Goal: Information Seeking & Learning: Learn about a topic

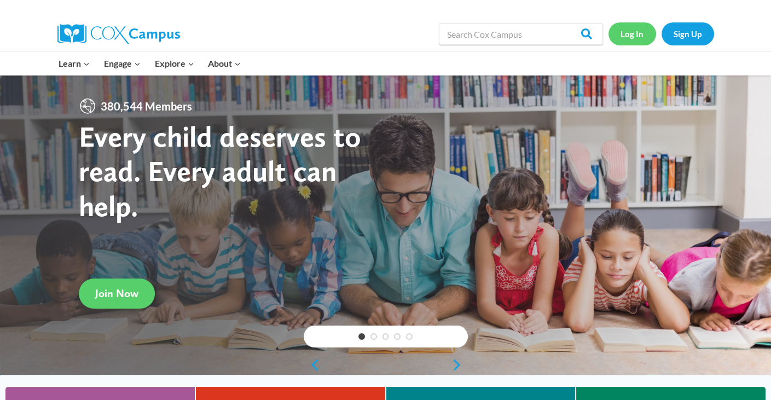
click at [631, 36] on link "Log In" at bounding box center [632, 33] width 48 height 22
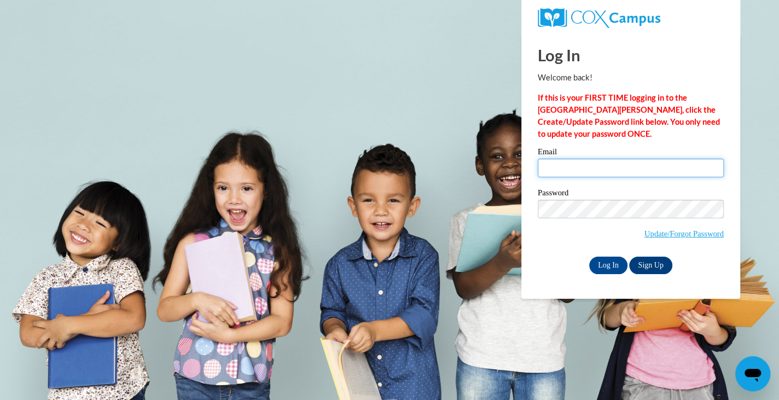
type input "ctadrzak@daltonstate.edu"
drag, startPoint x: 0, startPoint y: 0, endPoint x: 559, endPoint y: 162, distance: 581.6
click at [559, 162] on input "ctadrzak@daltonstate.edu" at bounding box center [631, 168] width 186 height 19
click at [597, 260] on input "Log In" at bounding box center [608, 266] width 38 height 18
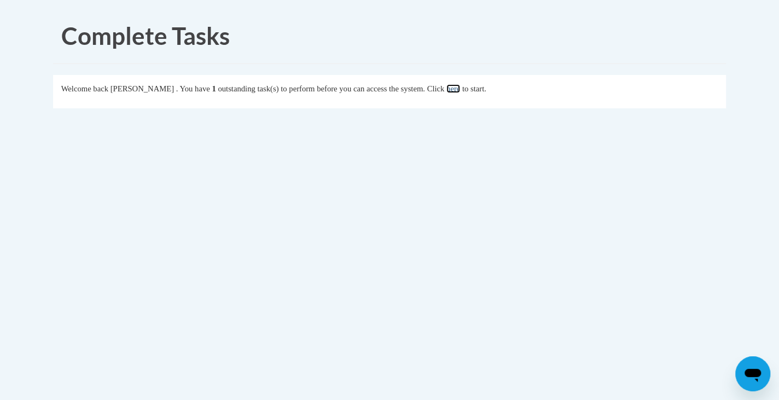
click at [460, 90] on link "here" at bounding box center [453, 88] width 14 height 9
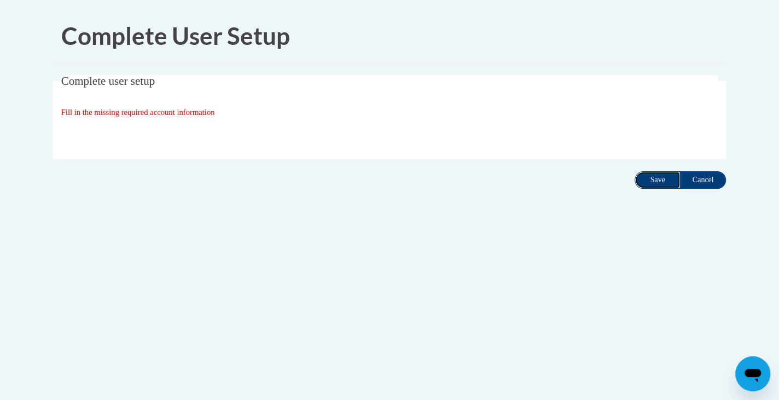
click at [644, 183] on input "Save" at bounding box center [658, 180] width 46 height 18
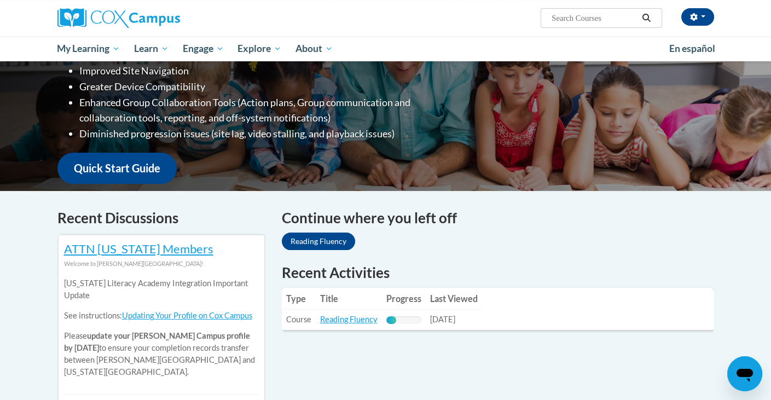
scroll to position [194, 0]
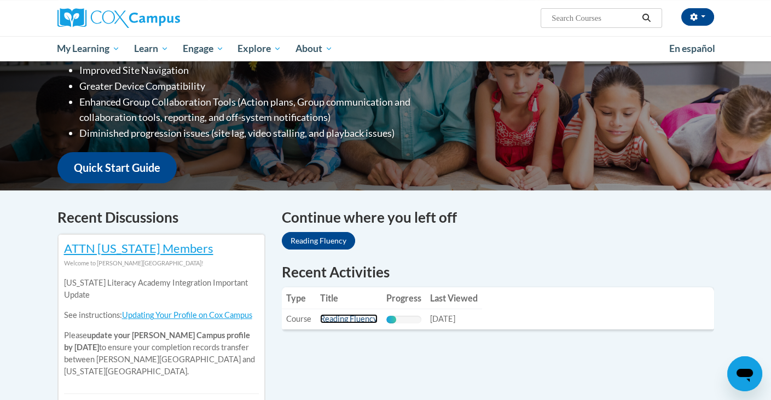
click at [342, 316] on link "Reading Fluency" at bounding box center [348, 318] width 57 height 9
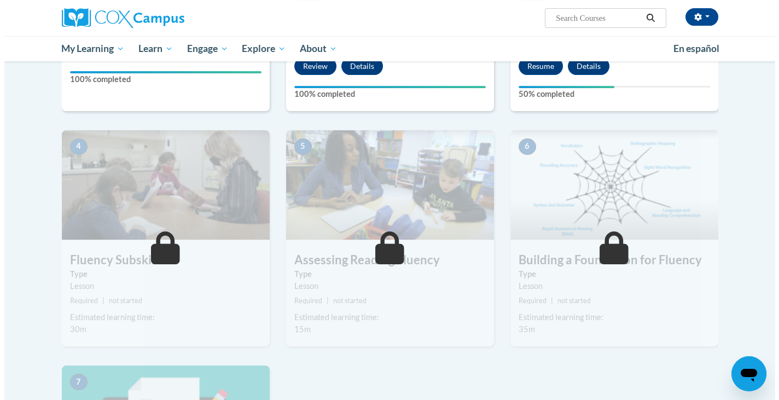
scroll to position [322, 0]
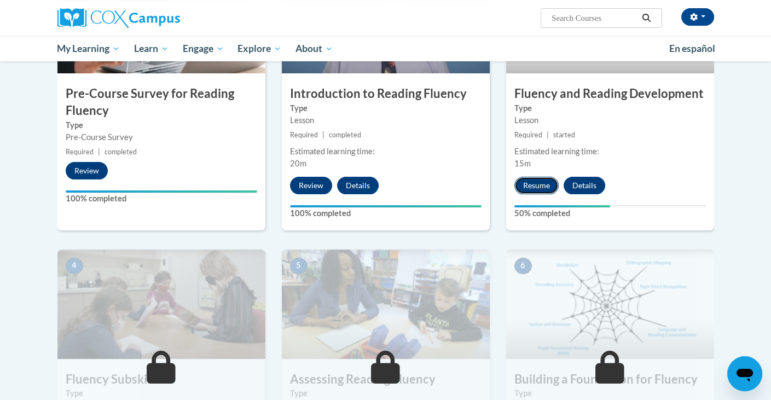
click at [528, 185] on button "Resume" at bounding box center [536, 186] width 44 height 18
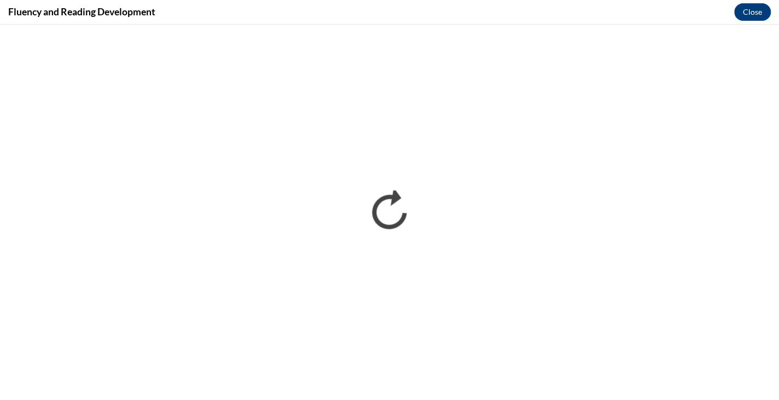
scroll to position [0, 0]
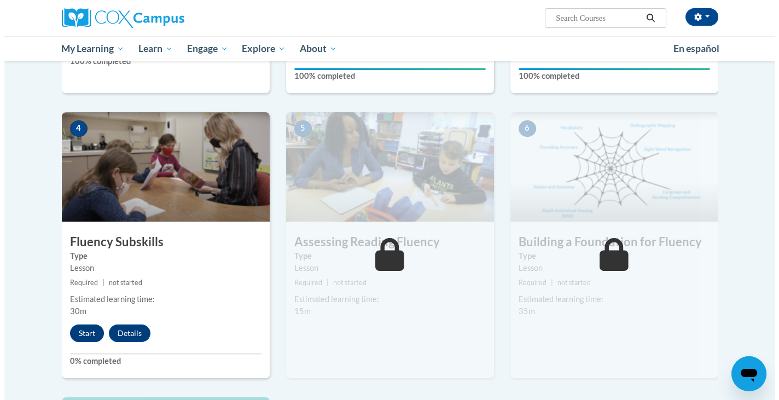
scroll to position [463, 0]
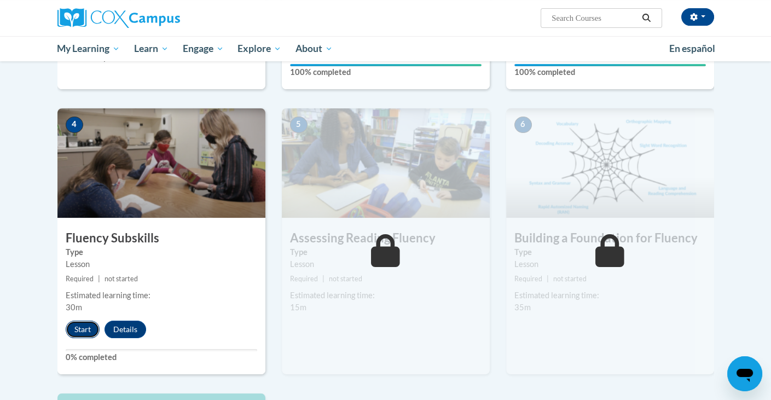
click at [82, 334] on button "Start" at bounding box center [83, 330] width 34 height 18
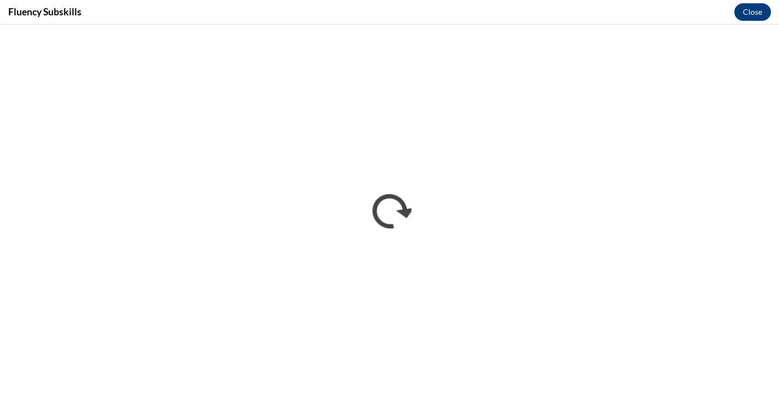
scroll to position [0, 0]
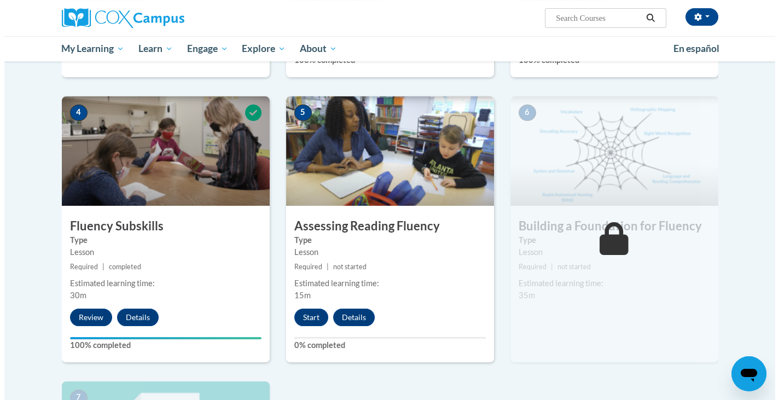
scroll to position [481, 0]
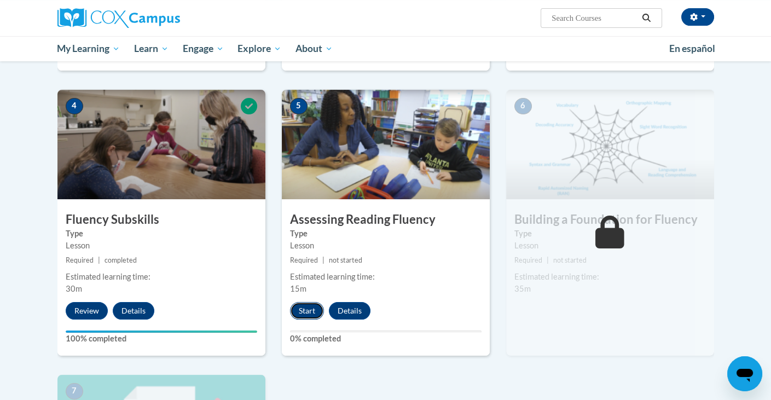
click at [305, 310] on button "Start" at bounding box center [307, 311] width 34 height 18
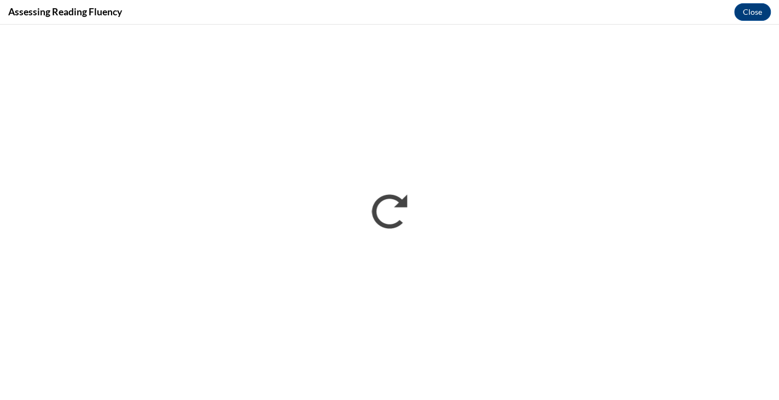
scroll to position [0, 0]
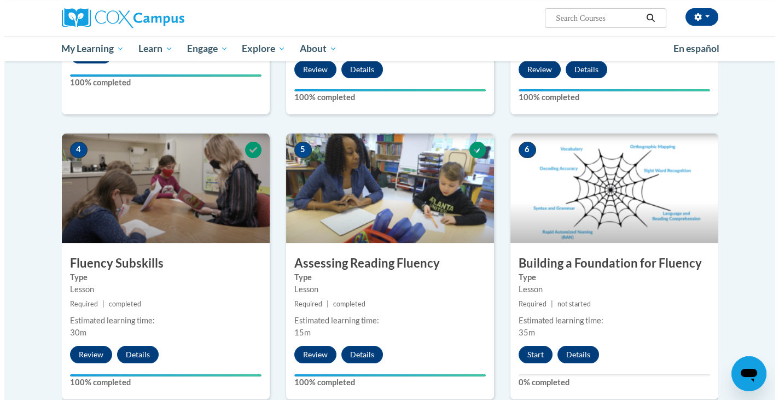
scroll to position [444, 0]
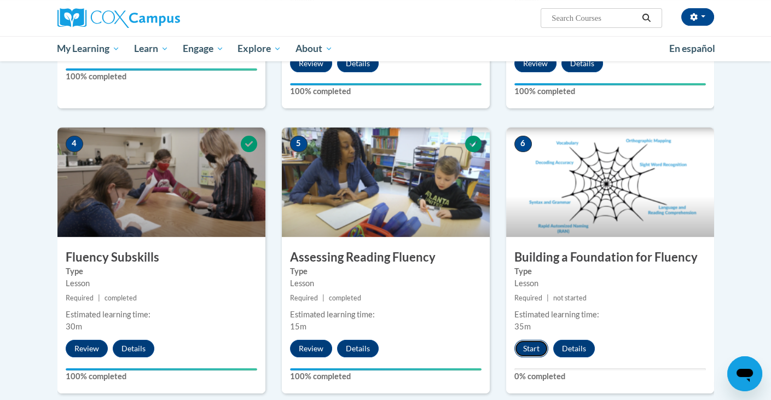
click at [535, 345] on button "Start" at bounding box center [531, 349] width 34 height 18
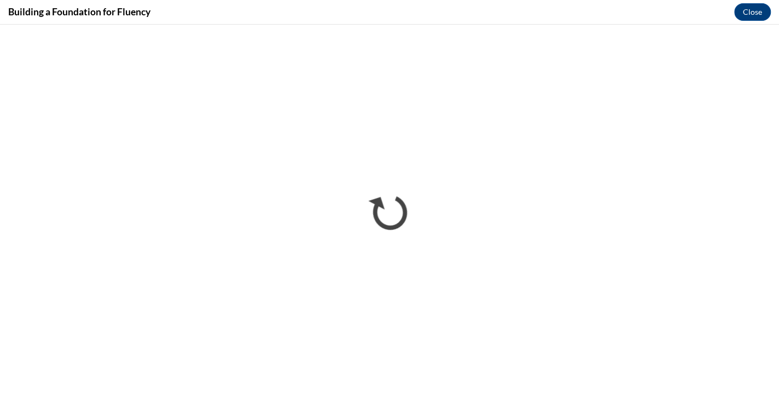
scroll to position [0, 0]
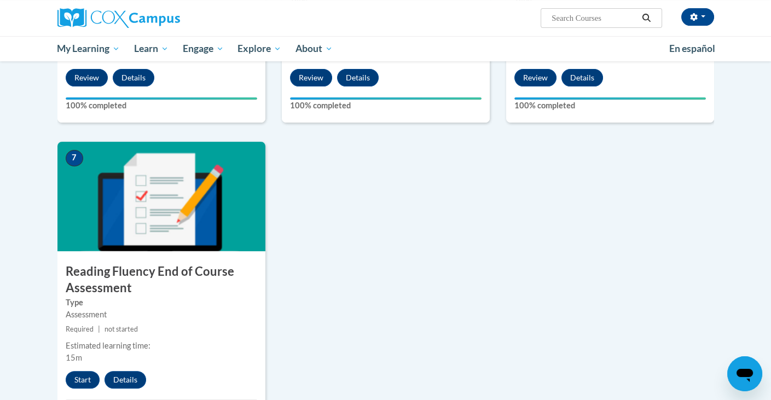
scroll to position [716, 0]
